Goal: Find specific page/section: Find specific page/section

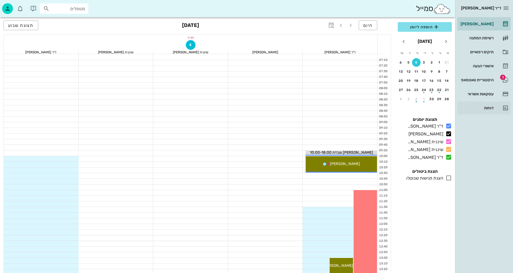
scroll to position [215, 0]
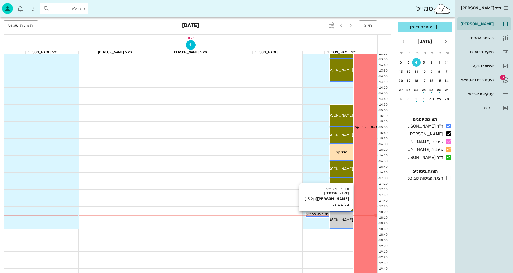
click at [341, 221] on span "[PERSON_NAME]" at bounding box center [338, 220] width 30 height 5
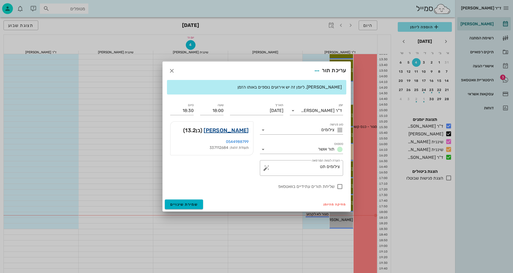
click at [246, 130] on link "[PERSON_NAME]" at bounding box center [226, 130] width 45 height 9
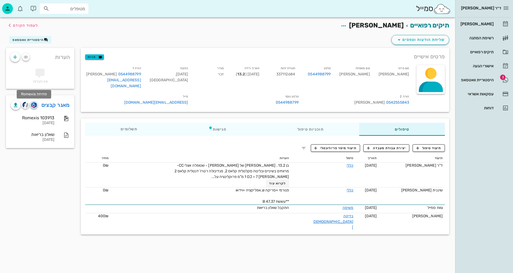
click at [35, 105] on img "button" at bounding box center [33, 105] width 5 height 6
click at [26, 105] on img "button" at bounding box center [25, 105] width 6 height 6
click at [20, 24] on span "לעמוד הקודם" at bounding box center [25, 25] width 25 height 5
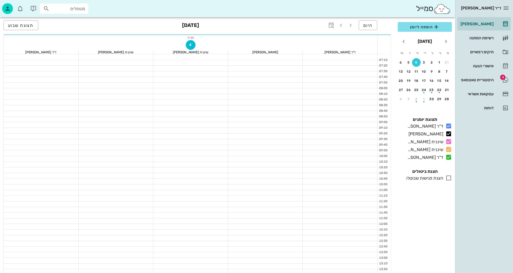
scroll to position [215, 0]
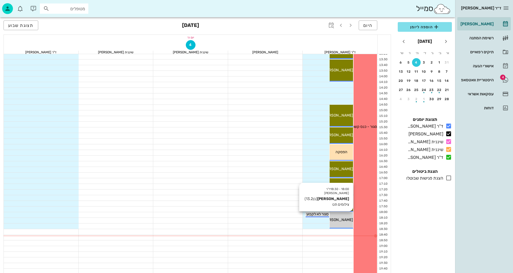
click at [351, 216] on div "18:00 - 18:30 ד"ר [PERSON_NAME] [PERSON_NAME] (בן 13.2 ) צילומים תט [PERSON_NAM…" at bounding box center [341, 220] width 23 height 16
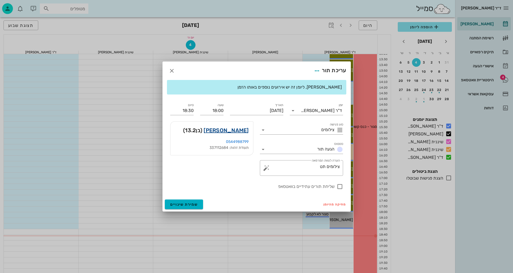
click at [240, 132] on link "[PERSON_NAME]" at bounding box center [226, 130] width 45 height 9
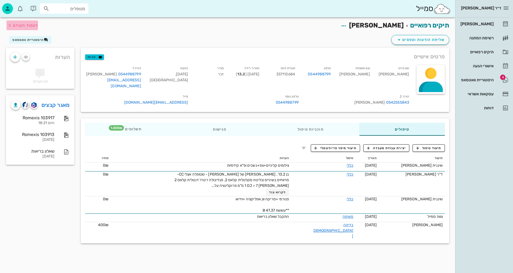
click at [19, 23] on span "לעמוד הקודם" at bounding box center [25, 25] width 25 height 5
